Goal: Task Accomplishment & Management: Manage account settings

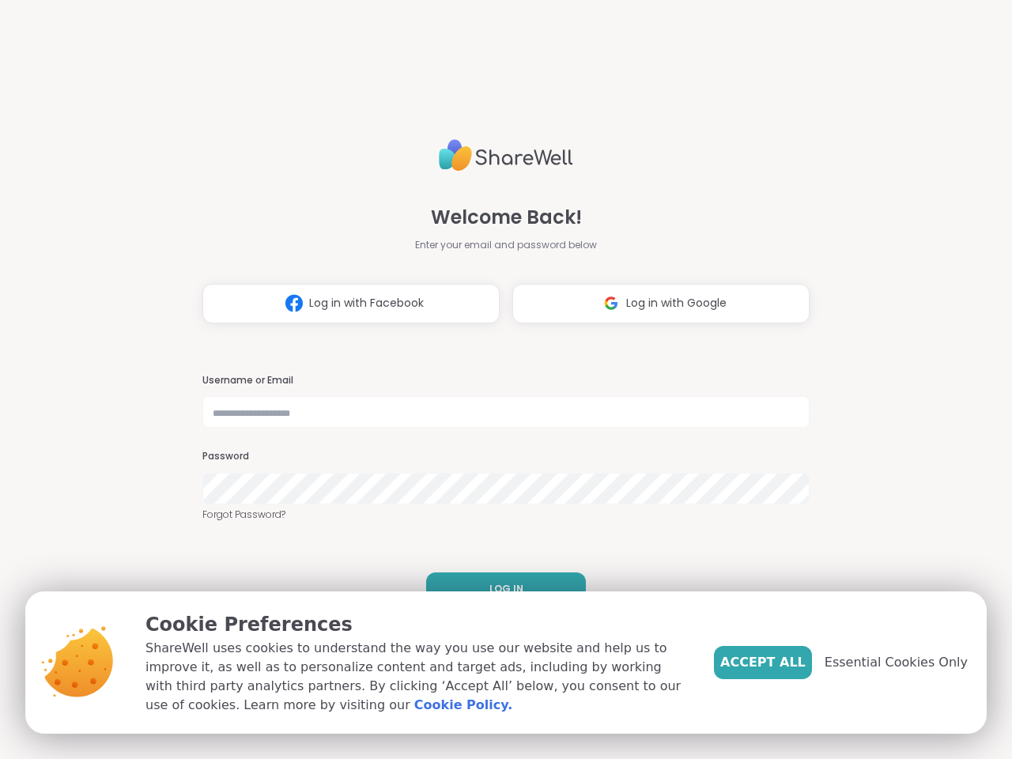
click at [499, 379] on h3 "Username or Email" at bounding box center [505, 380] width 607 height 13
click at [345, 304] on span "Log in with Facebook" at bounding box center [366, 303] width 115 height 17
click at [655, 304] on span "Log in with Google" at bounding box center [676, 303] width 100 height 17
click at [500, 589] on span "LOG IN" at bounding box center [506, 589] width 34 height 14
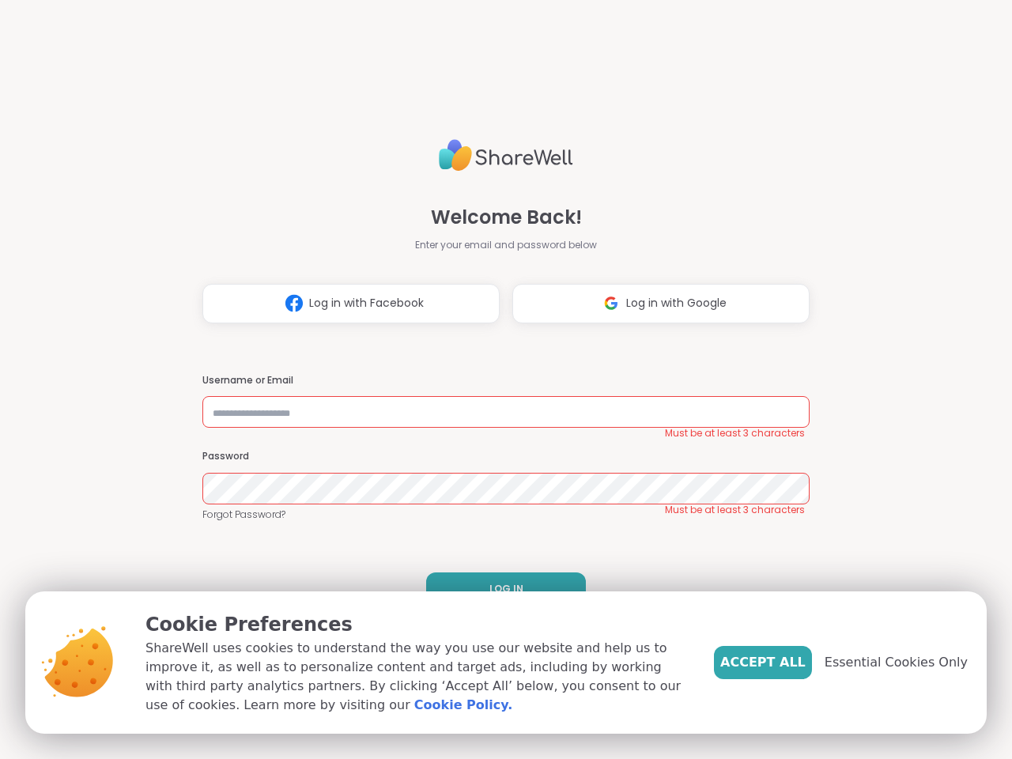
click at [789, 662] on span "Accept All" at bounding box center [762, 662] width 85 height 19
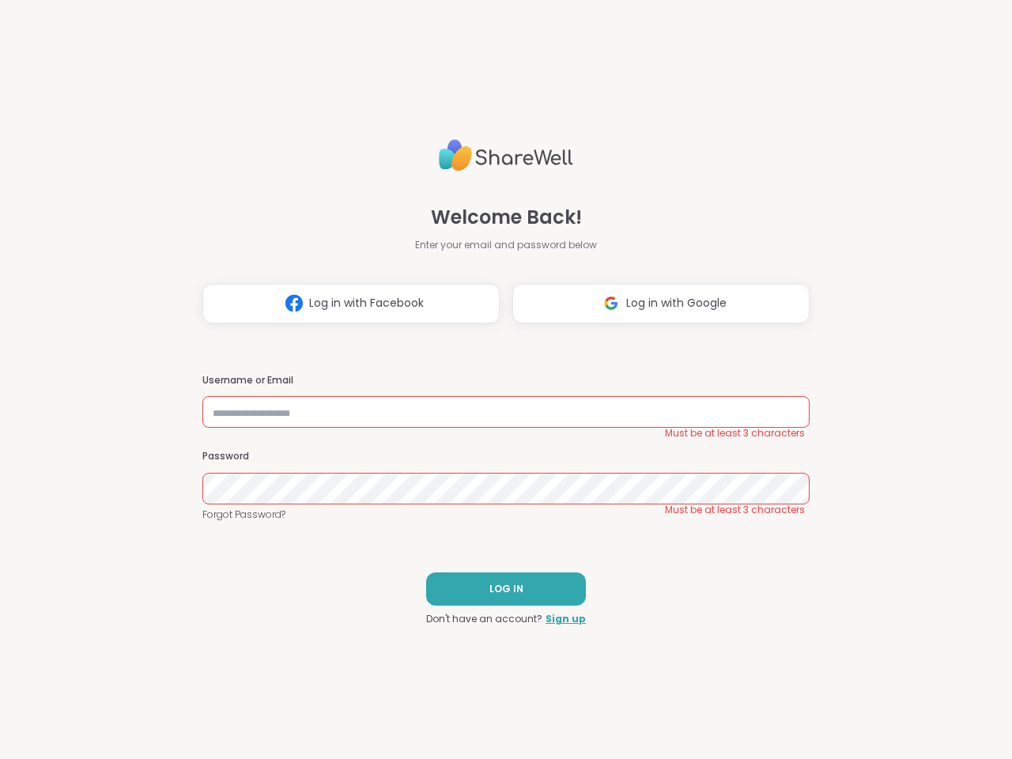
click at [905, 662] on div "Welcome Back! Enter your email and password below Log in with Facebook Log in w…" at bounding box center [506, 379] width 1012 height 759
